Goal: Transaction & Acquisition: Purchase product/service

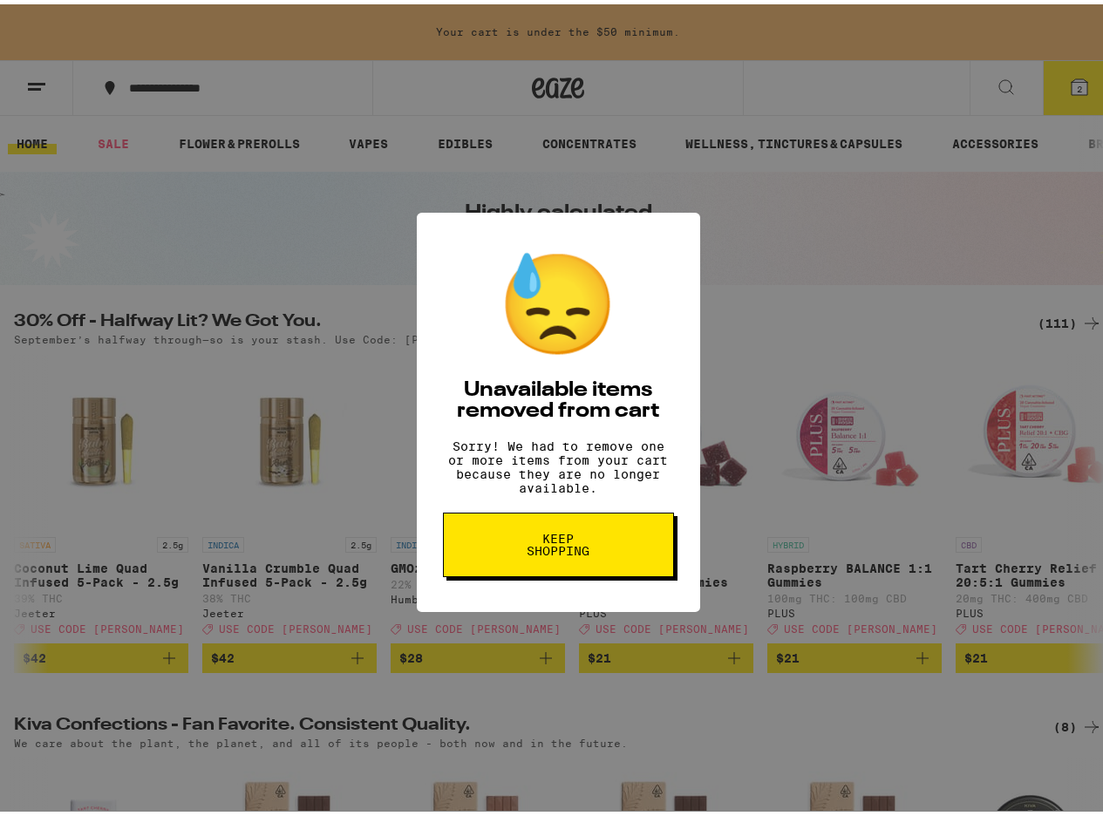
click at [621, 520] on button "Keep Shopping" at bounding box center [558, 540] width 231 height 65
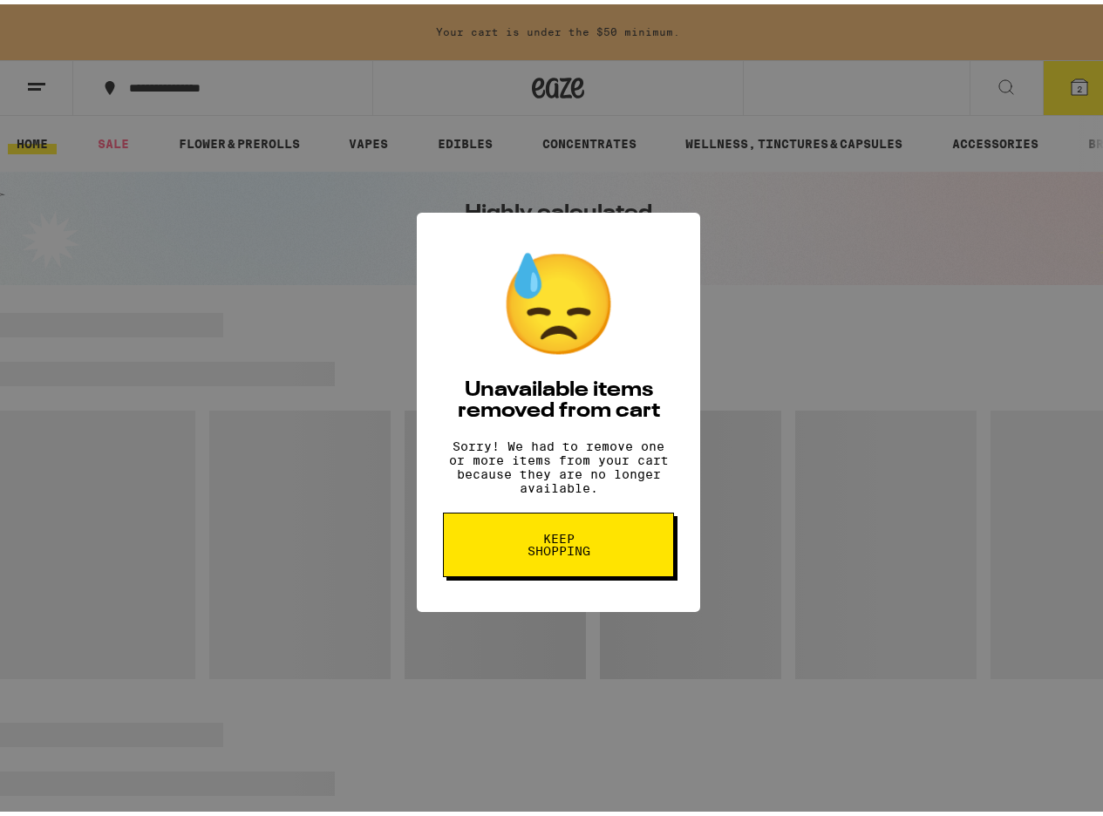
drag, startPoint x: 611, startPoint y: 547, endPoint x: 654, endPoint y: 496, distance: 66.2
click at [611, 548] on button "Keep Shopping" at bounding box center [558, 540] width 231 height 65
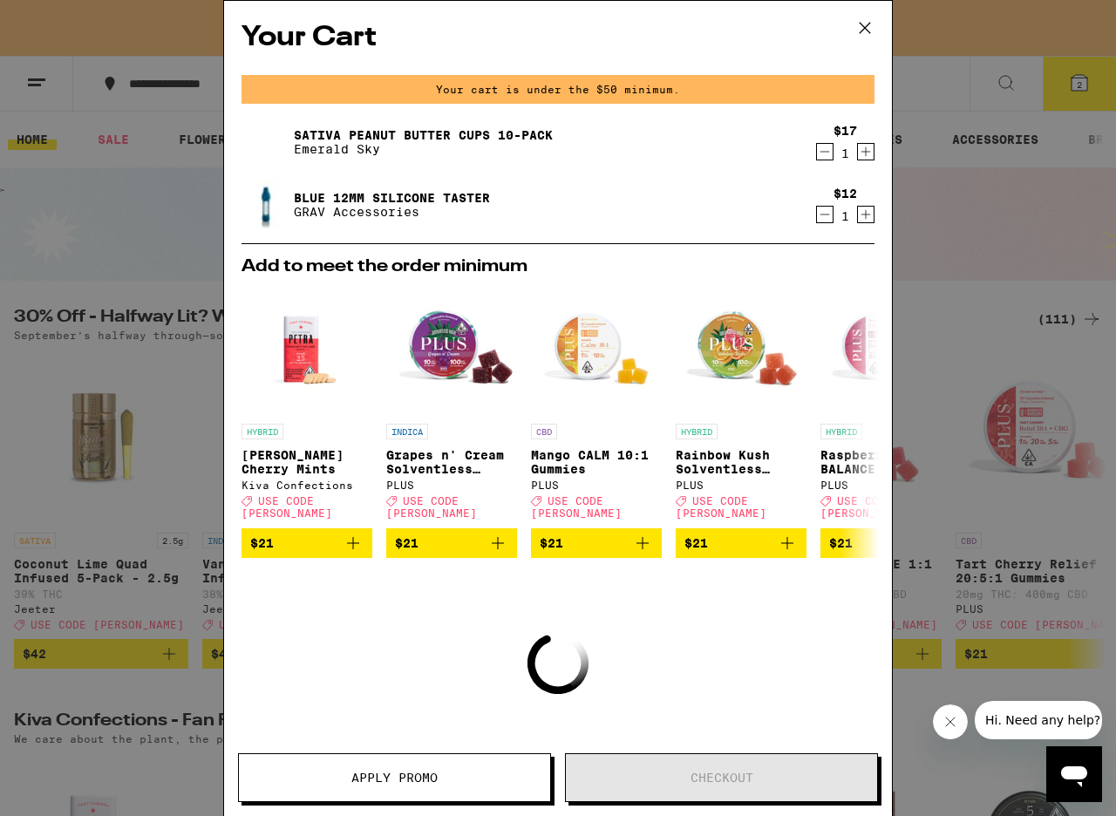
click at [817, 154] on icon "Decrement" at bounding box center [825, 151] width 16 height 21
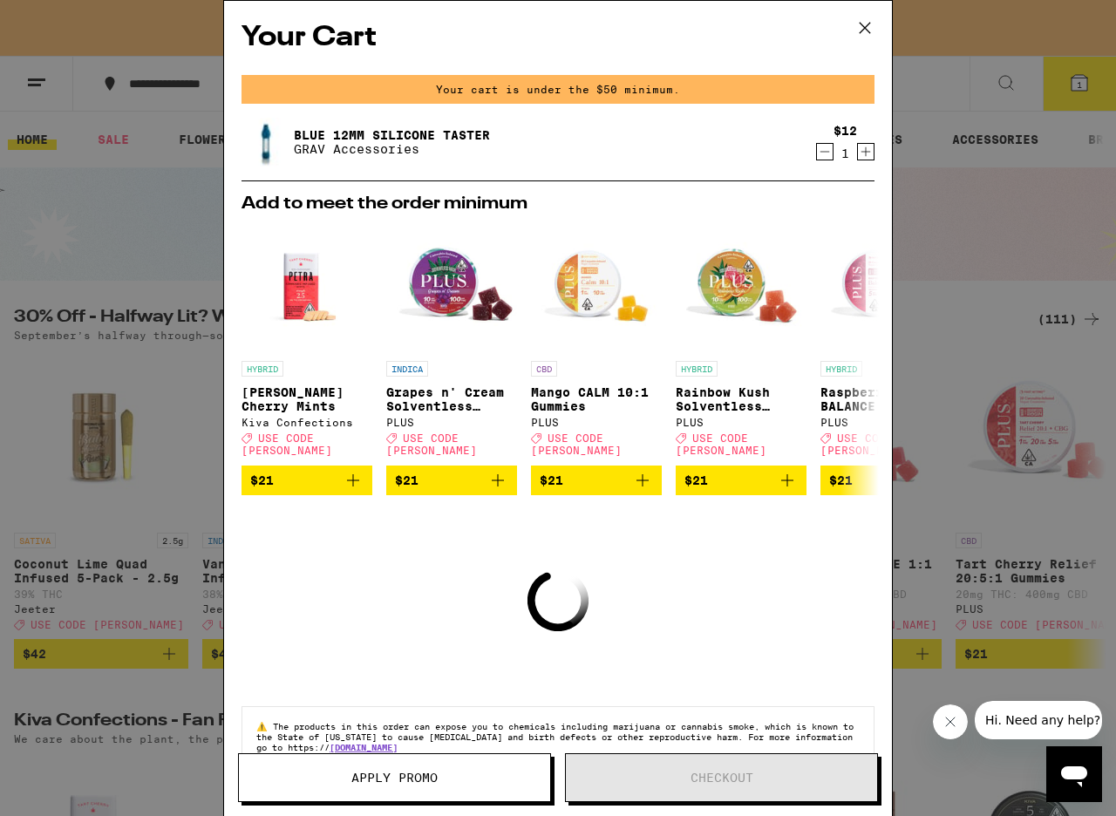
click at [817, 155] on icon "Decrement" at bounding box center [825, 151] width 16 height 21
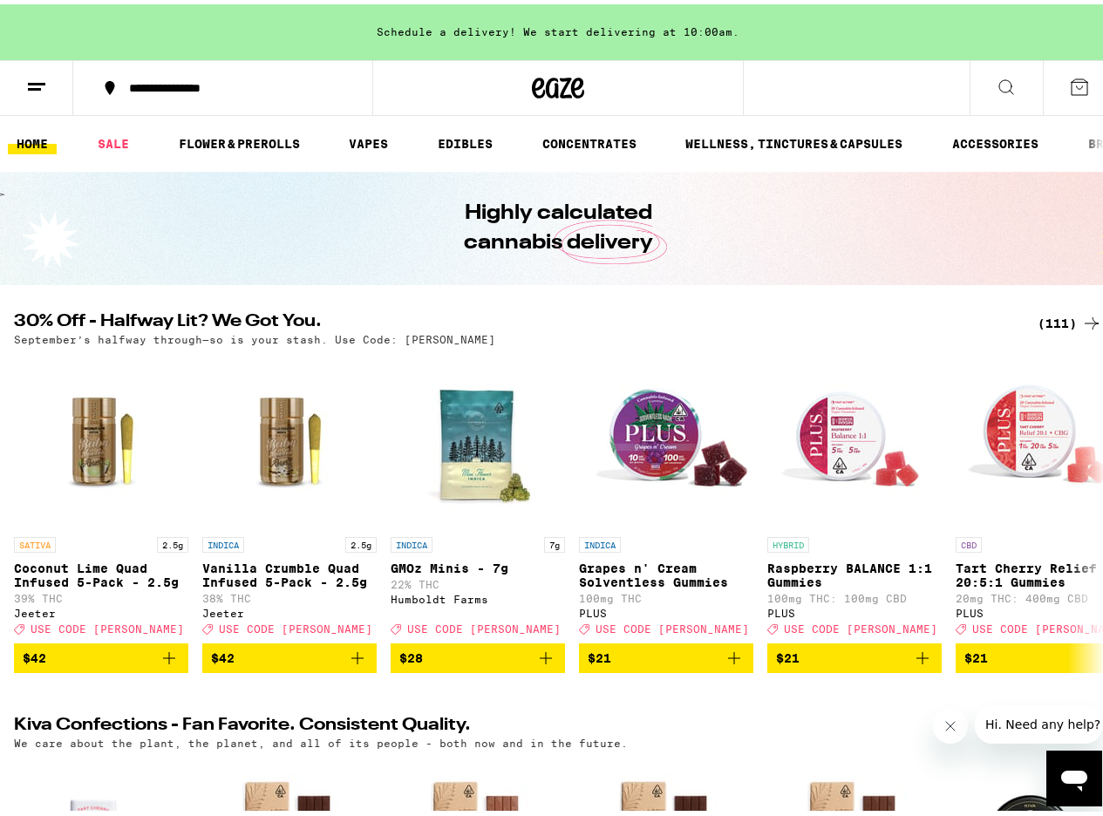
click at [933, 225] on div "Your Cart Schedule a delivery! We start delivering at 10:00am. Add to meet the …" at bounding box center [558, 408] width 1116 height 816
click at [1058, 323] on div "Your Cart Schedule a delivery! We start delivering at 10:00am. Add to meet the …" at bounding box center [558, 408] width 1116 height 816
click at [1049, 320] on div "(111)" at bounding box center [1070, 319] width 65 height 21
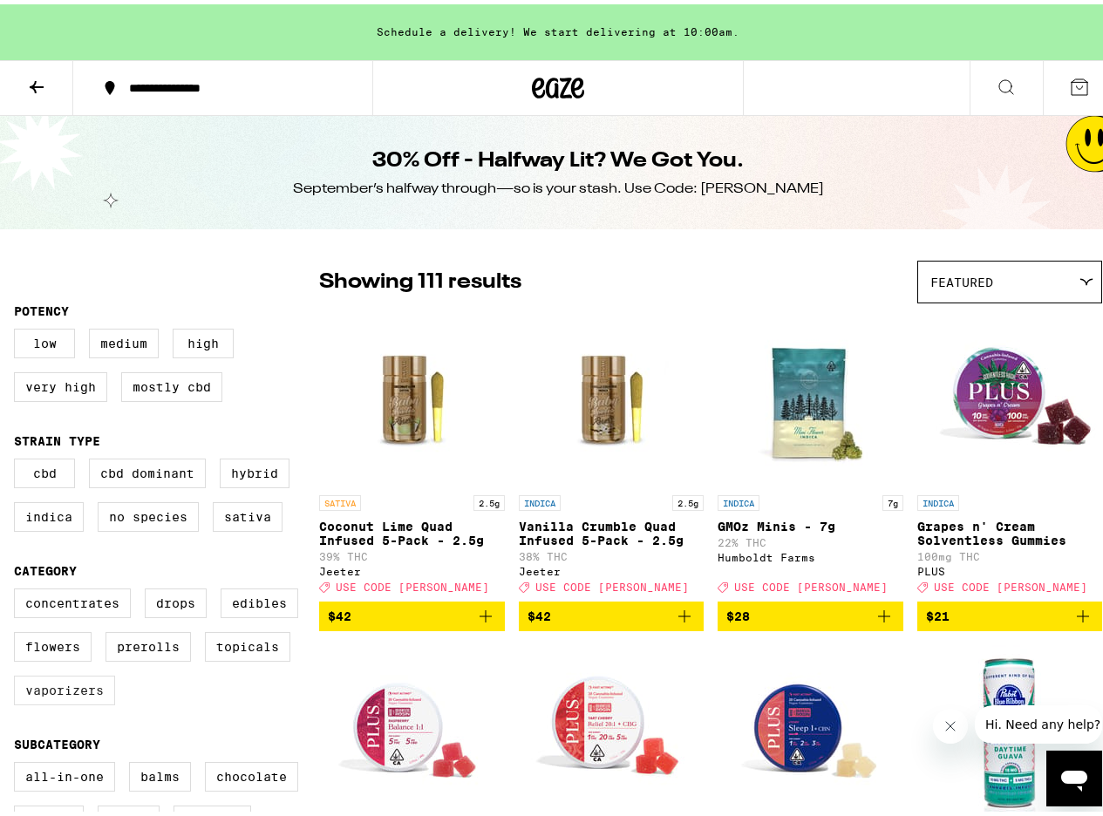
click at [51, 701] on label "Vaporizers" at bounding box center [64, 686] width 101 height 30
click at [18, 588] on input "Vaporizers" at bounding box center [17, 587] width 1 height 1
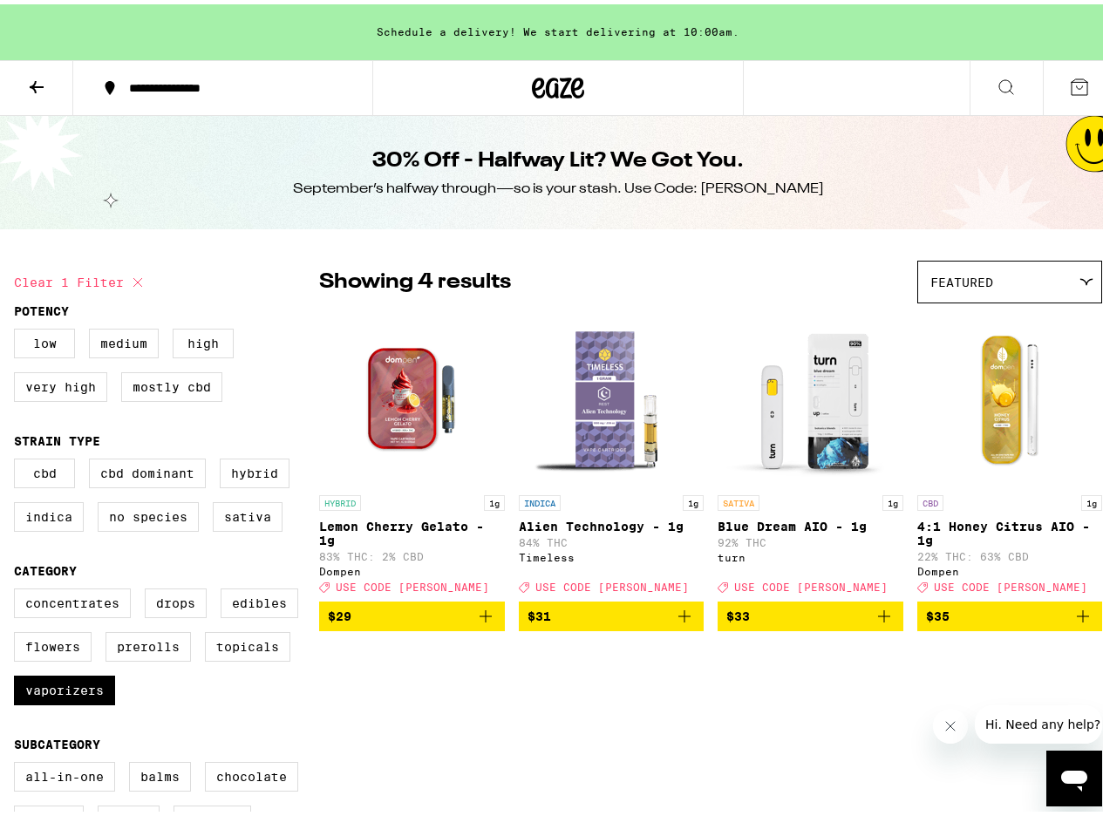
click at [571, 280] on div "Showing 4 results Featured Featured Price: Low to High Price: High to Low" at bounding box center [710, 277] width 783 height 43
click at [130, 284] on icon at bounding box center [137, 278] width 21 height 21
checkbox input "false"
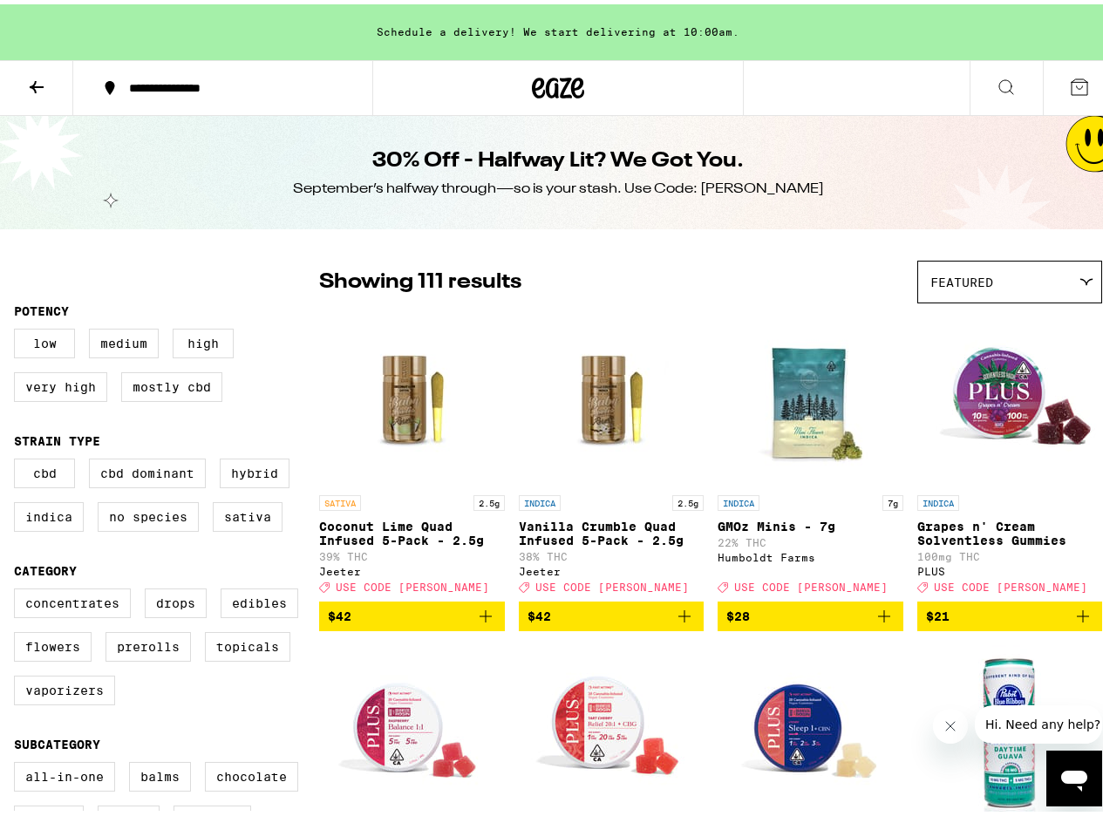
click at [543, 84] on icon at bounding box center [558, 83] width 52 height 31
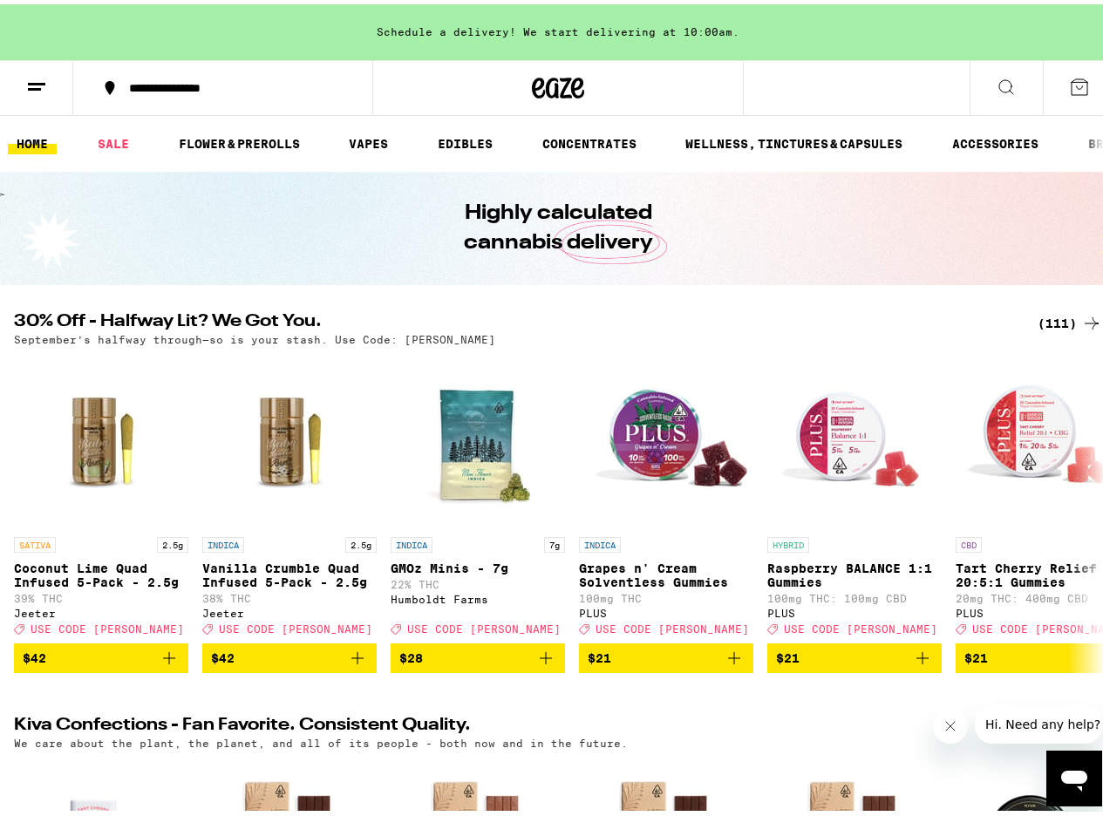
click at [1052, 320] on div "(111)" at bounding box center [1070, 319] width 65 height 21
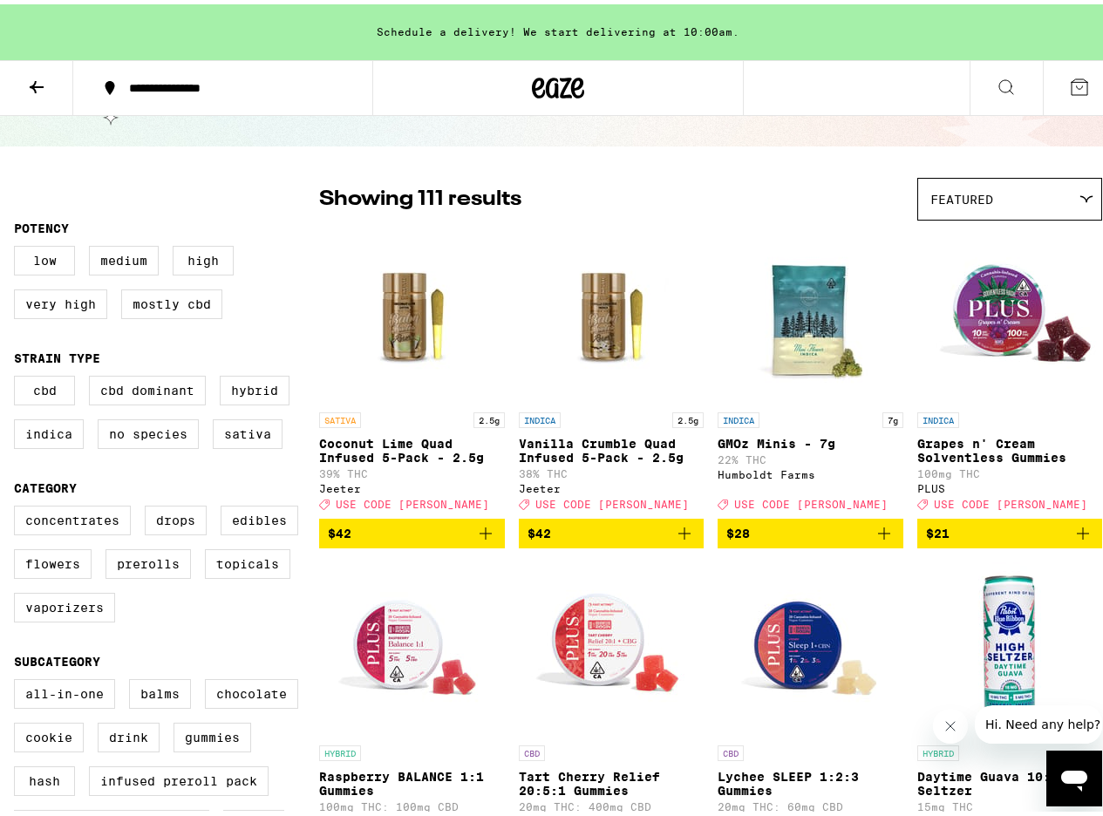
scroll to position [314, 0]
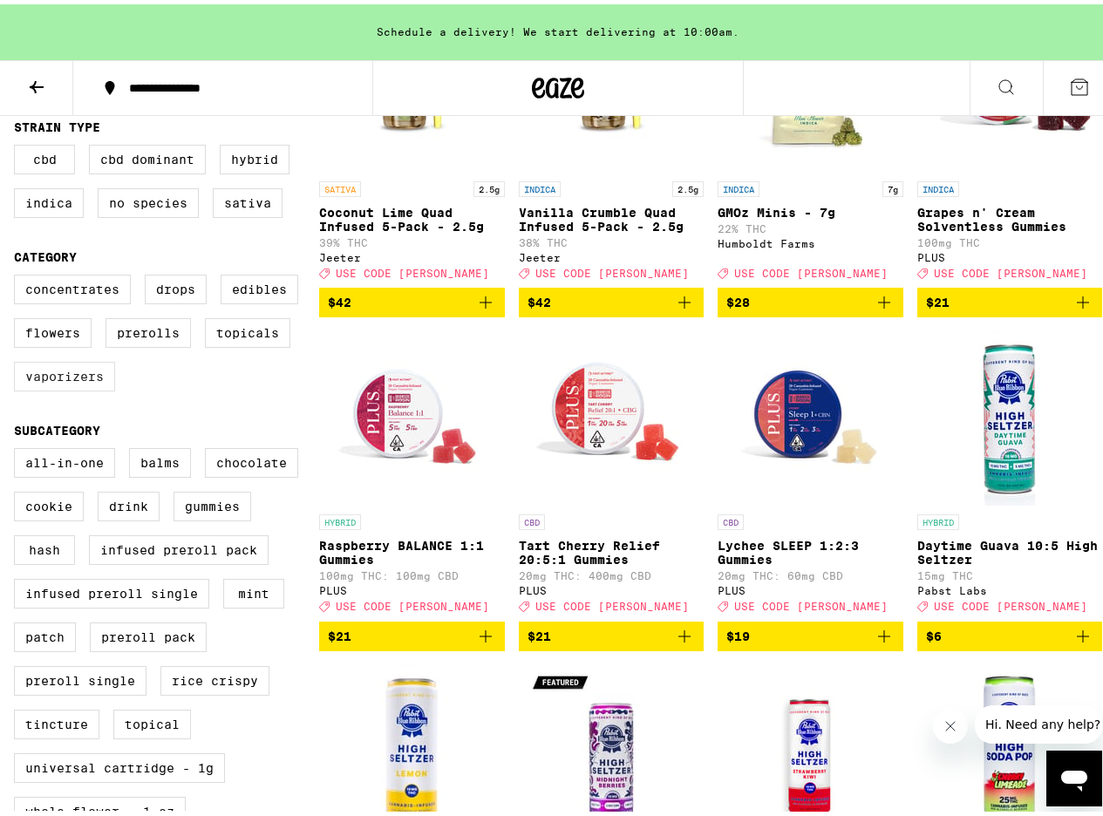
click at [68, 385] on label "Vaporizers" at bounding box center [64, 372] width 101 height 30
click at [18, 274] on input "Vaporizers" at bounding box center [17, 273] width 1 height 1
checkbox input "true"
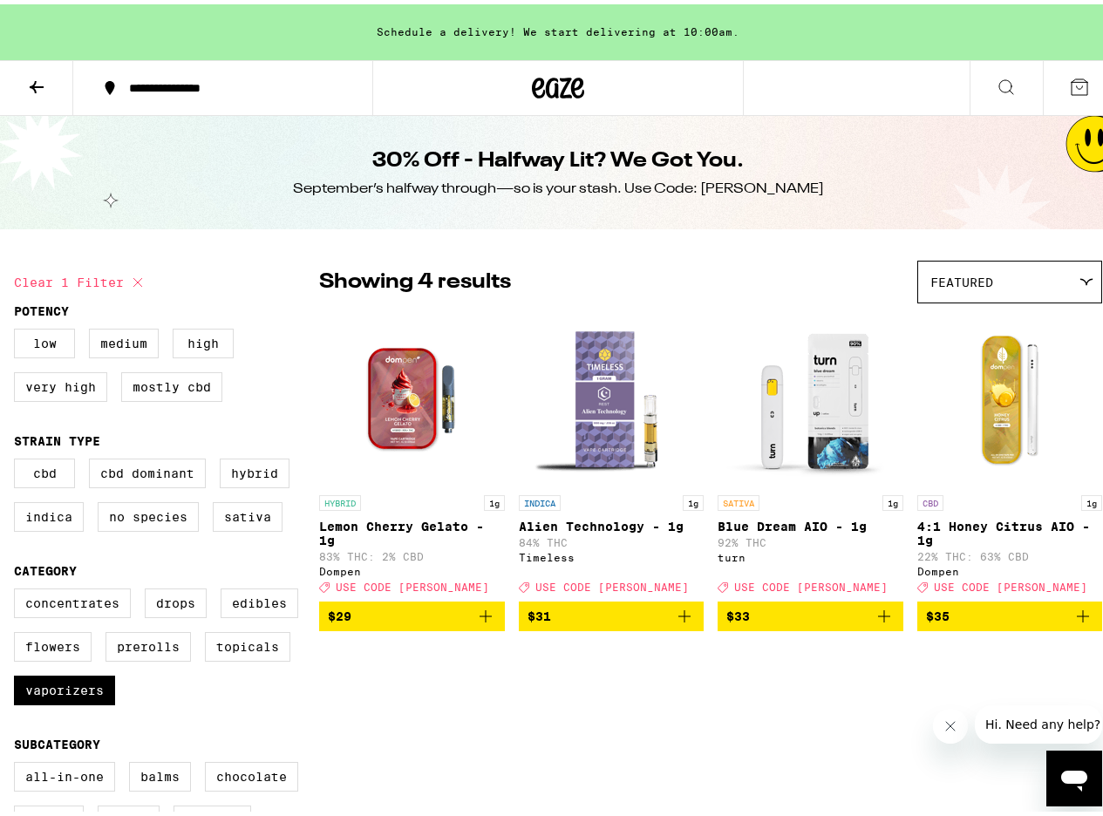
click at [783, 623] on span "$33" at bounding box center [810, 612] width 168 height 21
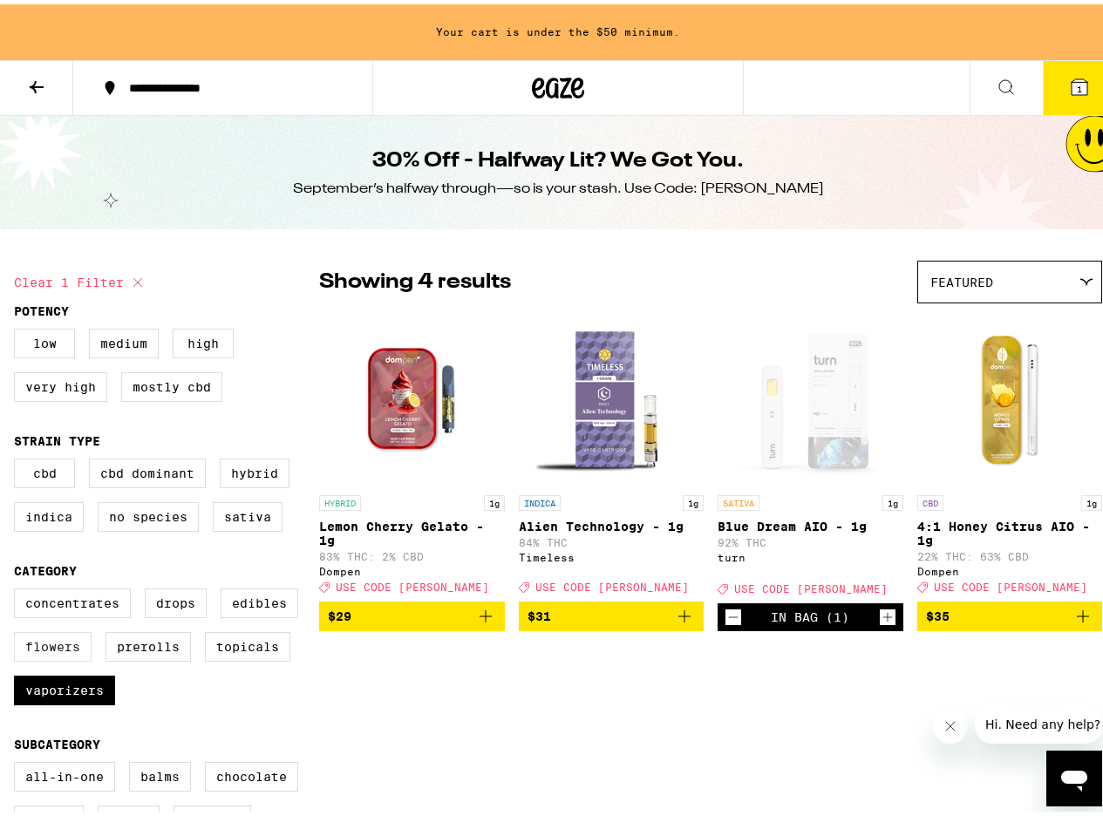
click at [63, 657] on label "Flowers" at bounding box center [53, 643] width 78 height 30
click at [18, 588] on input "Flowers" at bounding box center [17, 587] width 1 height 1
checkbox input "true"
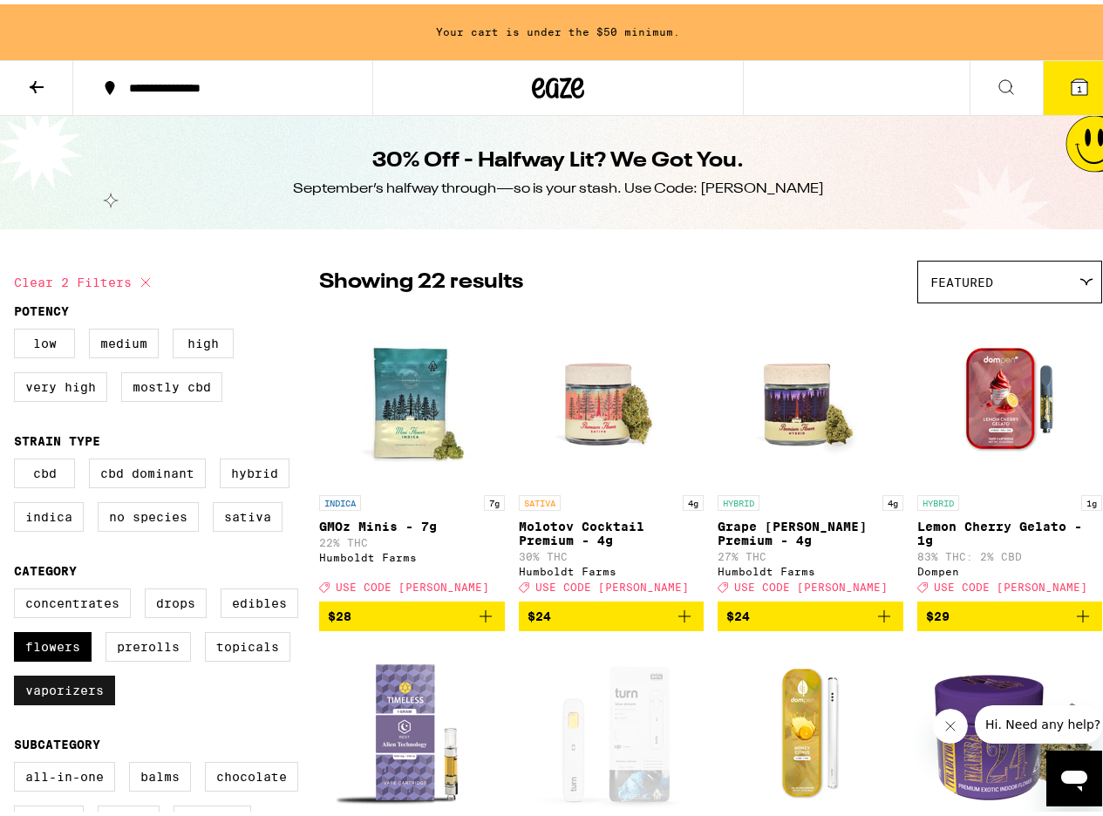
click at [78, 691] on label "Vaporizers" at bounding box center [64, 686] width 101 height 30
click at [18, 588] on input "Vaporizers" at bounding box center [17, 587] width 1 height 1
checkbox input "false"
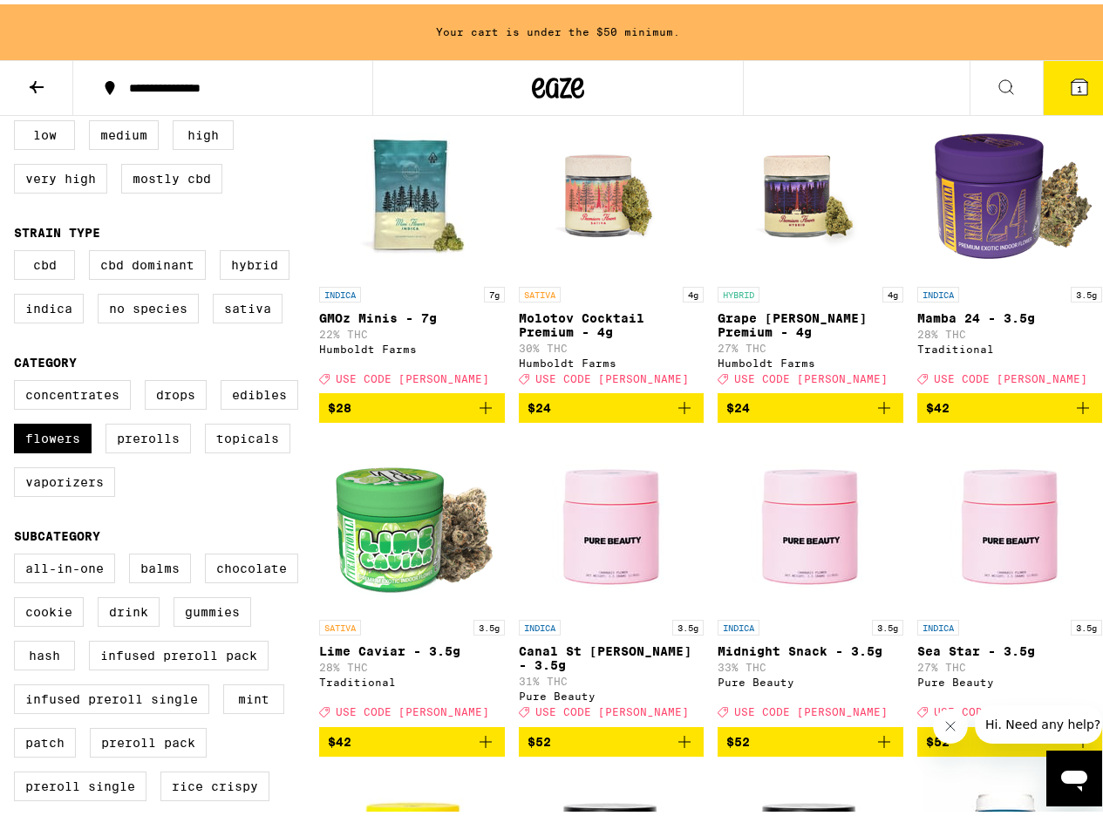
scroll to position [209, 0]
